Goal: Connect with others: Connect with others

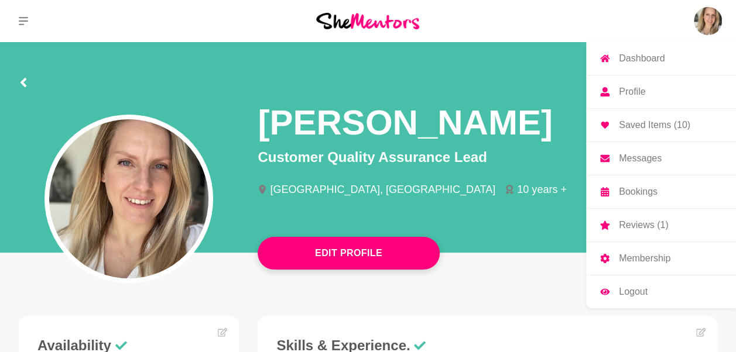
click at [703, 28] on img at bounding box center [707, 21] width 28 height 28
click at [636, 151] on link "Messages" at bounding box center [661, 158] width 150 height 33
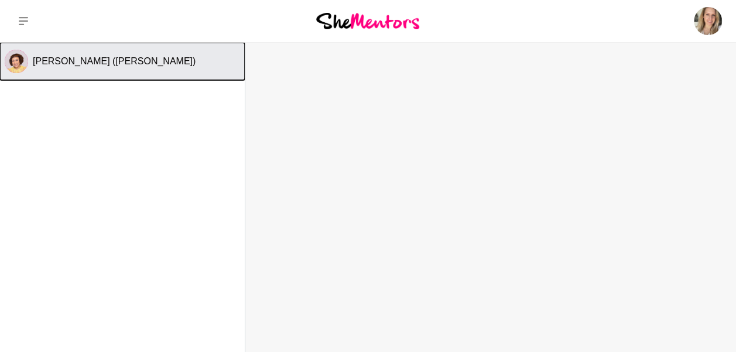
click at [108, 74] on button "[PERSON_NAME] ([PERSON_NAME])" at bounding box center [122, 61] width 245 height 37
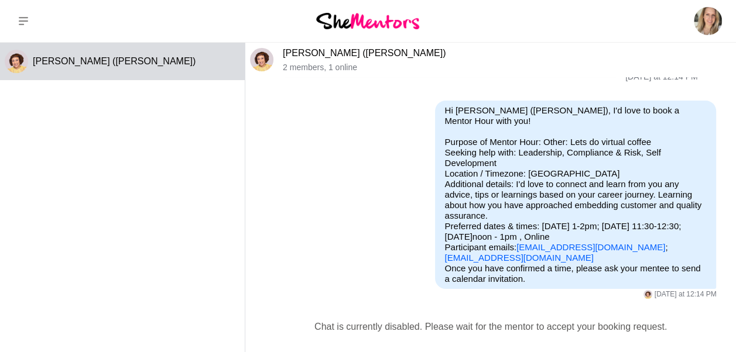
scroll to position [13, 0]
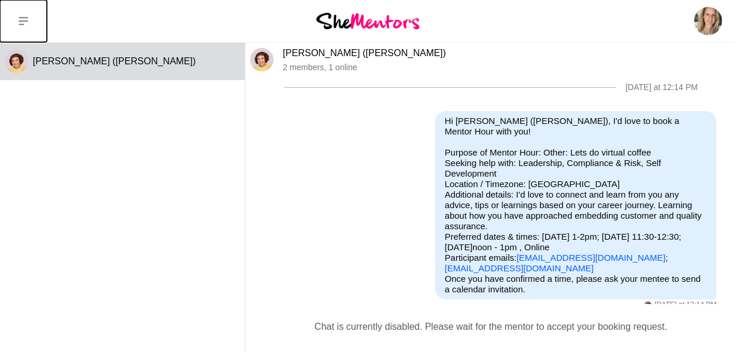
click at [16, 18] on button at bounding box center [23, 21] width 47 height 42
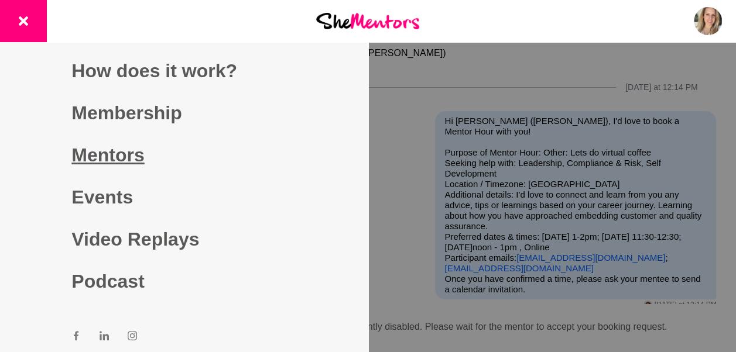
click at [118, 159] on link "Mentors" at bounding box center [183, 155] width 225 height 42
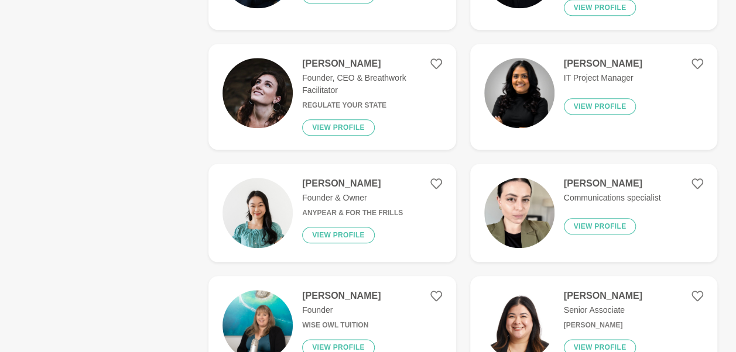
scroll to position [507, 0]
click at [342, 297] on h4 "[PERSON_NAME]" at bounding box center [341, 296] width 78 height 12
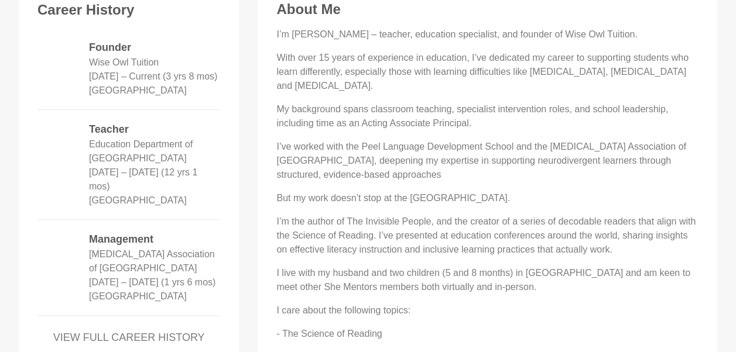
scroll to position [535, 0]
